Goal: Transaction & Acquisition: Purchase product/service

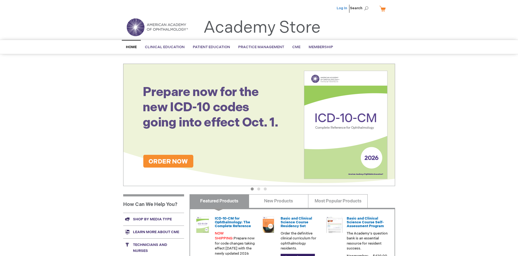
click at [342, 8] on link "Log In" at bounding box center [342, 8] width 11 height 4
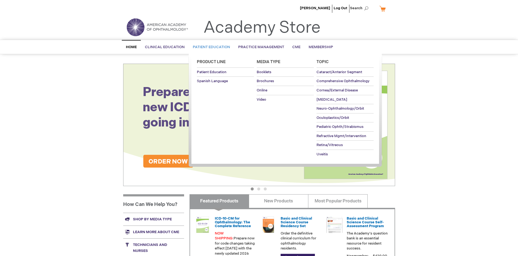
click at [210, 47] on span "Patient Education" at bounding box center [211, 47] width 37 height 4
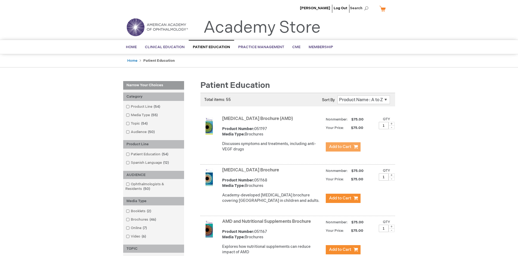
click at [343, 147] on span "Add to Cart" at bounding box center [340, 146] width 22 height 5
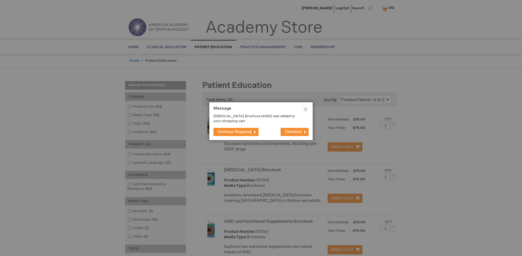
click at [235, 132] on span "Continue Shopping" at bounding box center [234, 131] width 34 height 5
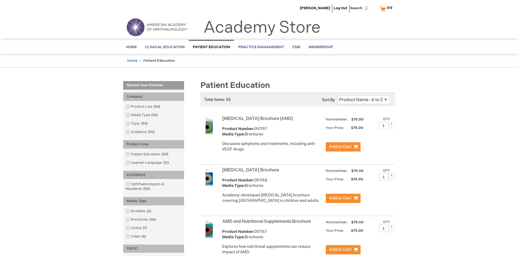
click at [268, 224] on link "AMD and Nutritional Supplements Brochure" at bounding box center [266, 221] width 89 height 5
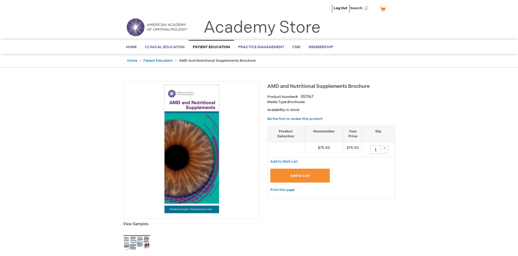
type input "1"
click at [300, 175] on span "Add to Cart" at bounding box center [300, 175] width 20 height 4
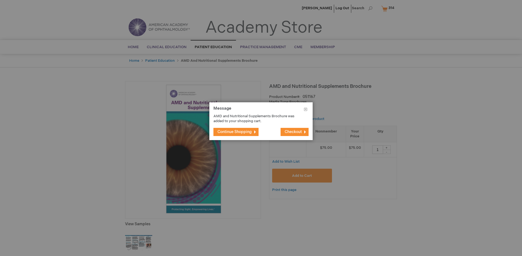
click at [235, 132] on span "Continue Shopping" at bounding box center [234, 131] width 34 height 5
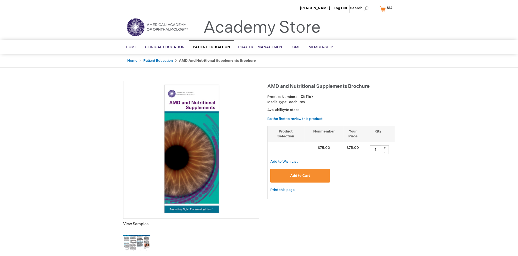
click at [387, 8] on span "314" at bounding box center [390, 8] width 6 height 4
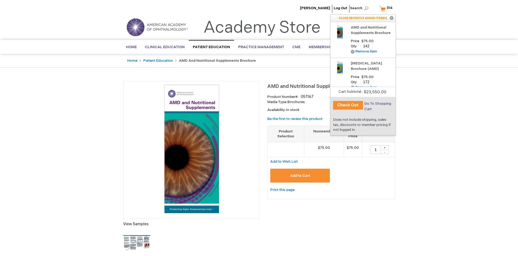
click at [377, 104] on span "Go To Shopping Cart" at bounding box center [377, 106] width 27 height 10
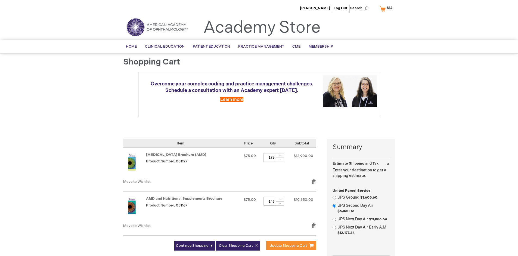
select select "US"
select select "41"
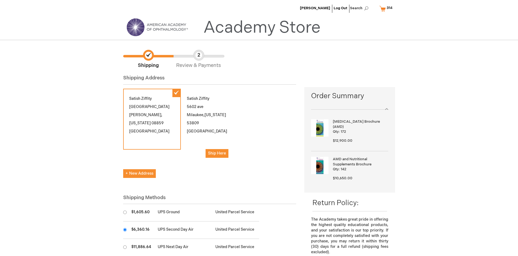
click at [125, 229] on input "radio" at bounding box center [125, 230] width 4 height 4
